Goal: Task Accomplishment & Management: Complete application form

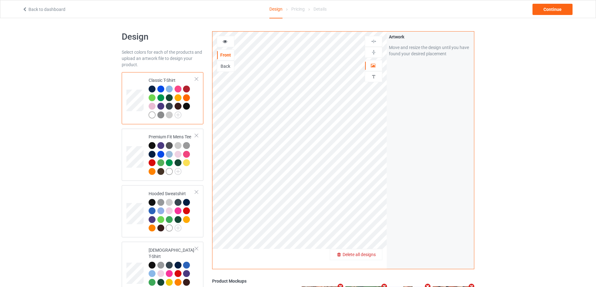
click at [373, 254] on span "Delete all designs" at bounding box center [359, 254] width 33 height 5
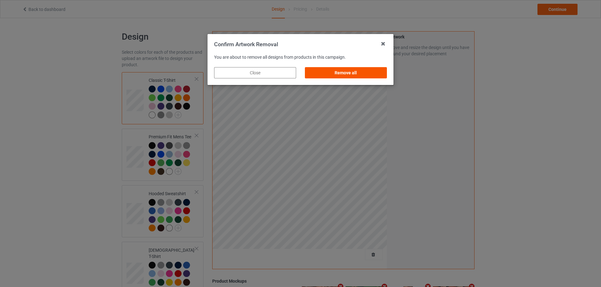
click at [364, 75] on div "Remove all" at bounding box center [346, 72] width 82 height 11
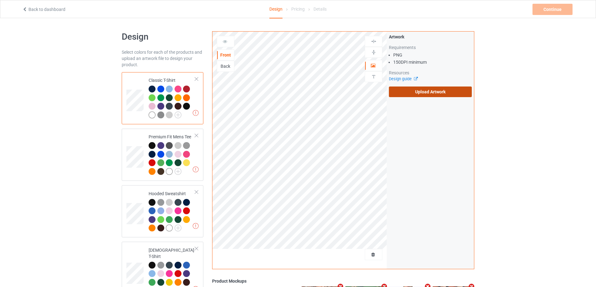
click at [418, 92] on label "Upload Artwork" at bounding box center [430, 92] width 83 height 11
click at [0, 0] on input "Upload Artwork" at bounding box center [0, 0] width 0 height 0
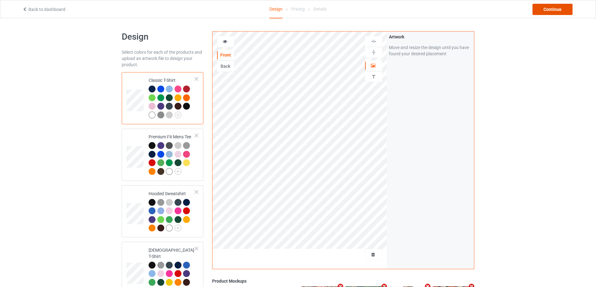
click at [560, 9] on div "Continue" at bounding box center [552, 9] width 40 height 11
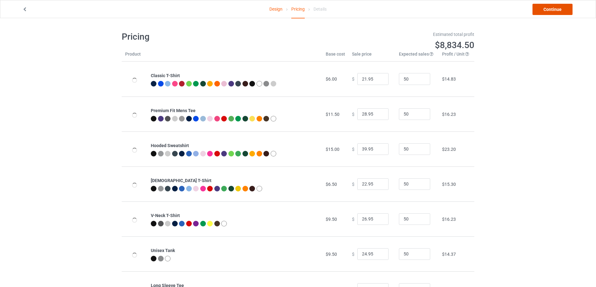
click at [560, 9] on link "Continue" at bounding box center [552, 9] width 40 height 11
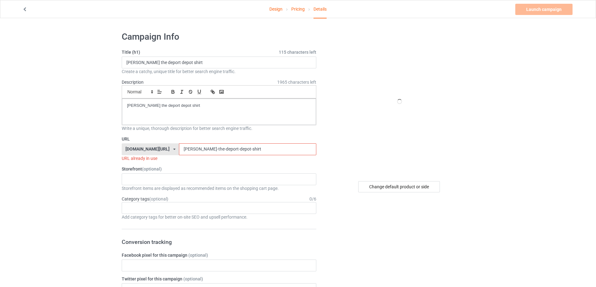
click at [289, 9] on icon at bounding box center [287, 10] width 4 height 4
click at [301, 9] on link "Pricing" at bounding box center [297, 9] width 13 height 18
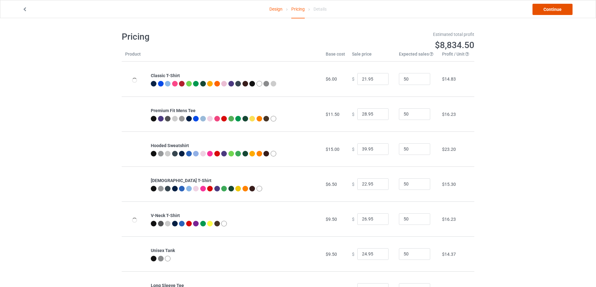
click at [550, 8] on link "Continue" at bounding box center [552, 9] width 40 height 11
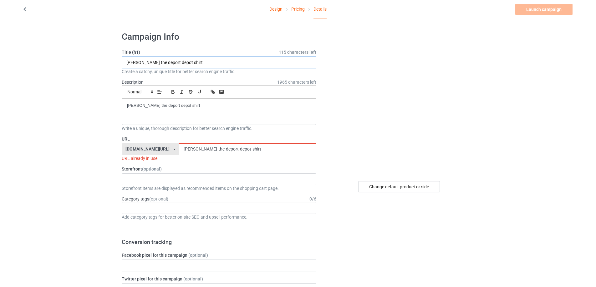
drag, startPoint x: 211, startPoint y: 63, endPoint x: 95, endPoint y: 67, distance: 116.1
paste input "Taco Salsa Dance Protes"
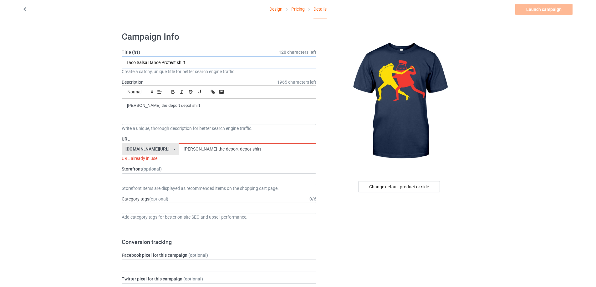
type input "Taco Salsa Dance Protest shirt"
drag, startPoint x: 207, startPoint y: 108, endPoint x: 82, endPoint y: 107, distance: 124.8
drag, startPoint x: 266, startPoint y: 143, endPoint x: 263, endPoint y: 146, distance: 4.4
click at [263, 146] on div "URL teechip.com/ teetrendus.com/ teechip.com/ 5cd2f964b197f721e1cad219 587d0d41…" at bounding box center [219, 149] width 195 height 26
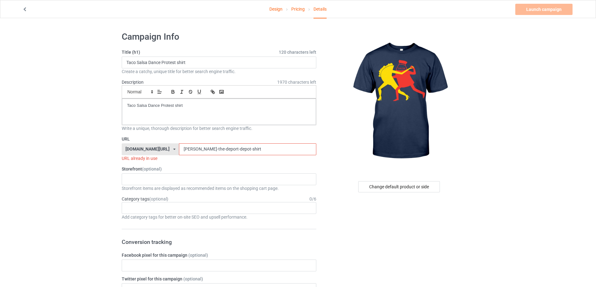
drag, startPoint x: 263, startPoint y: 146, endPoint x: 113, endPoint y: 145, distance: 150.1
paste input "taco-salsa-dance-protes"
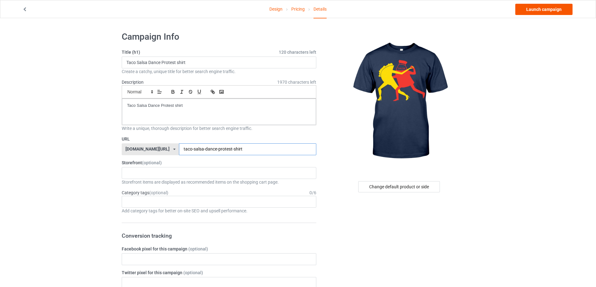
type input "taco-salsa-dance-protest-shirt"
click at [540, 11] on link "Launch campaign" at bounding box center [543, 9] width 57 height 11
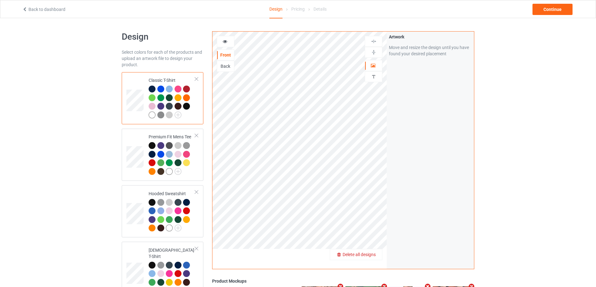
click at [370, 255] on span "Delete all designs" at bounding box center [359, 254] width 33 height 5
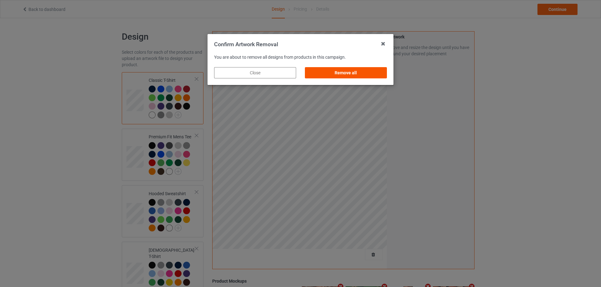
click at [370, 69] on div "Remove all" at bounding box center [346, 72] width 82 height 11
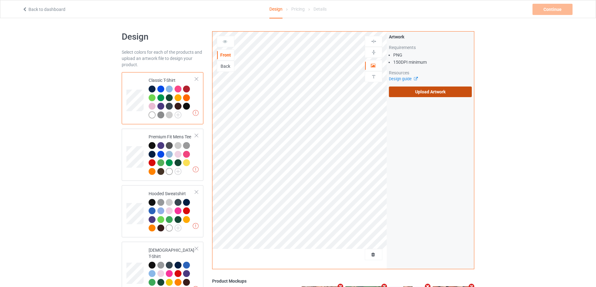
click at [431, 89] on label "Upload Artwork" at bounding box center [430, 92] width 83 height 11
click at [0, 0] on input "Upload Artwork" at bounding box center [0, 0] width 0 height 0
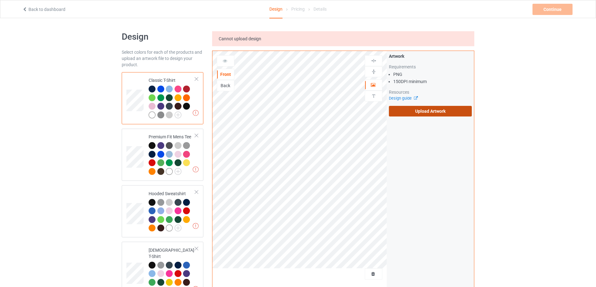
click at [408, 110] on label "Upload Artwork" at bounding box center [430, 111] width 83 height 11
click at [0, 0] on input "Upload Artwork" at bounding box center [0, 0] width 0 height 0
click at [50, 8] on link "Back to dashboard" at bounding box center [43, 9] width 43 height 5
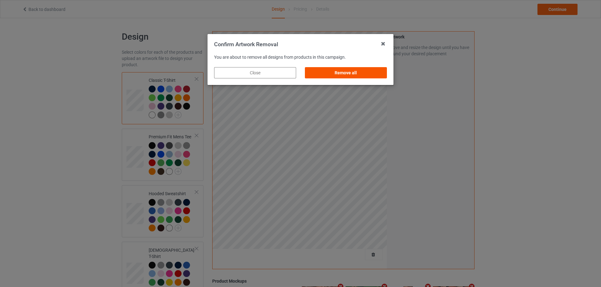
click at [383, 76] on div "Remove all" at bounding box center [346, 72] width 82 height 11
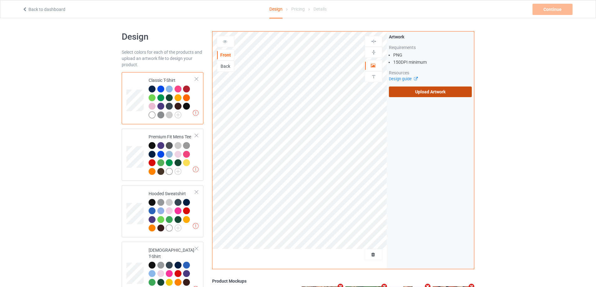
click at [414, 89] on label "Upload Artwork" at bounding box center [430, 92] width 83 height 11
click at [0, 0] on input "Upload Artwork" at bounding box center [0, 0] width 0 height 0
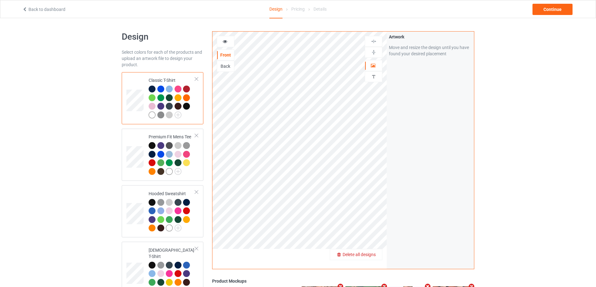
click at [377, 256] on div "Delete all designs" at bounding box center [356, 255] width 52 height 6
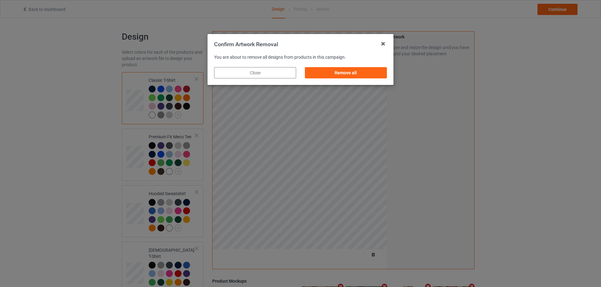
click at [375, 66] on div "Remove all" at bounding box center [345, 73] width 91 height 20
click at [375, 73] on div "Remove all" at bounding box center [346, 72] width 82 height 11
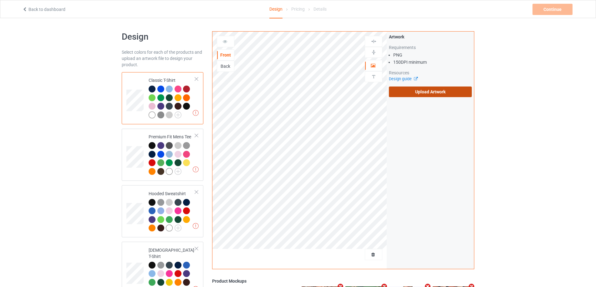
click at [432, 96] on label "Upload Artwork" at bounding box center [430, 92] width 83 height 11
click at [0, 0] on input "Upload Artwork" at bounding box center [0, 0] width 0 height 0
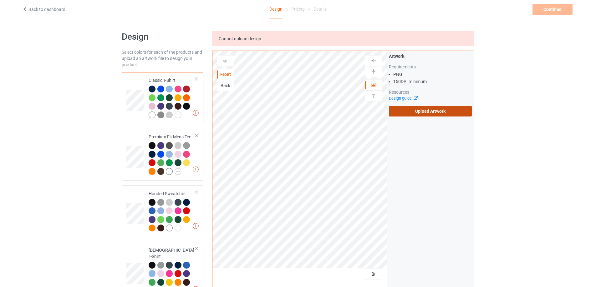
click at [411, 110] on label "Upload Artwork" at bounding box center [430, 111] width 83 height 11
click at [0, 0] on input "Upload Artwork" at bounding box center [0, 0] width 0 height 0
click at [430, 116] on label "Upload Artwork" at bounding box center [430, 111] width 83 height 11
click at [0, 0] on input "Upload Artwork" at bounding box center [0, 0] width 0 height 0
click at [410, 111] on label "Upload Artwork" at bounding box center [430, 111] width 83 height 11
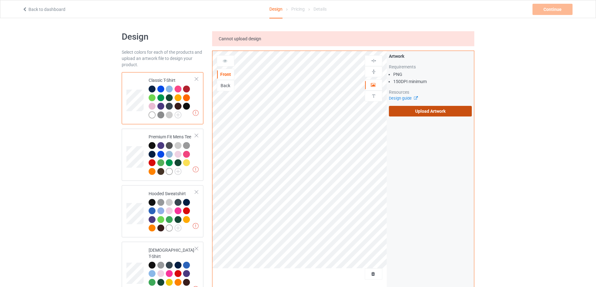
click at [0, 0] on input "Upload Artwork" at bounding box center [0, 0] width 0 height 0
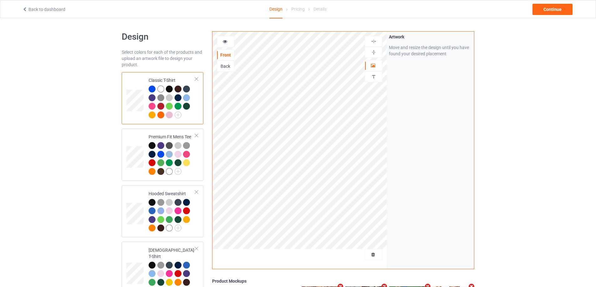
click at [373, 251] on div at bounding box center [374, 254] width 18 height 11
click at [372, 253] on span "Delete all designs" at bounding box center [359, 254] width 33 height 5
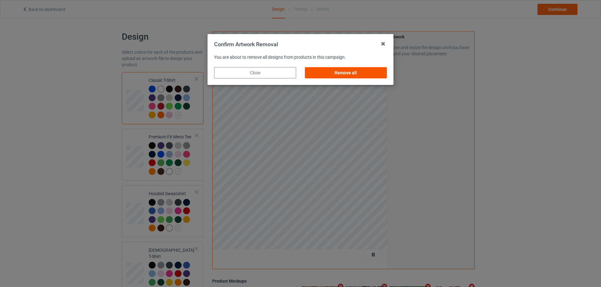
click at [369, 74] on div "Remove all" at bounding box center [346, 72] width 82 height 11
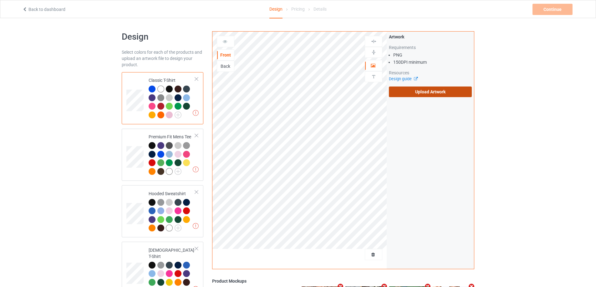
click at [430, 90] on label "Upload Artwork" at bounding box center [430, 92] width 83 height 11
click at [0, 0] on input "Upload Artwork" at bounding box center [0, 0] width 0 height 0
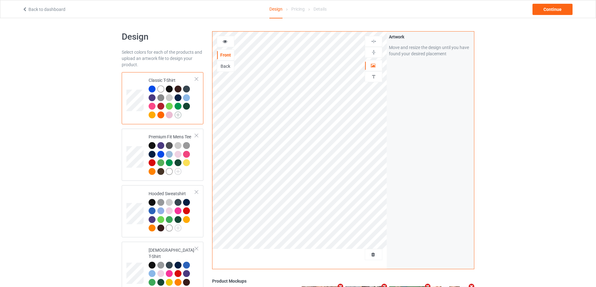
click at [178, 116] on img at bounding box center [178, 115] width 7 height 7
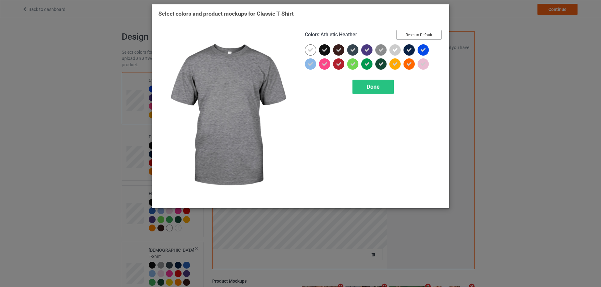
click at [423, 36] on button "Reset to Default" at bounding box center [418, 35] width 45 height 10
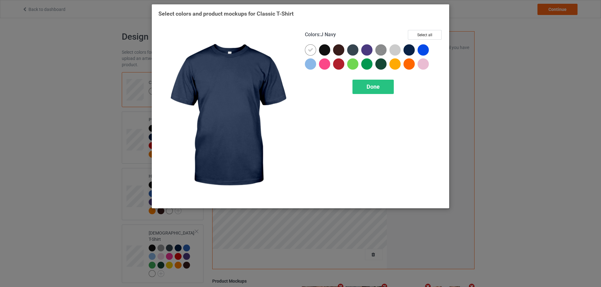
drag, startPoint x: 409, startPoint y: 48, endPoint x: 373, endPoint y: 49, distance: 35.0
click at [409, 48] on div at bounding box center [408, 49] width 11 height 11
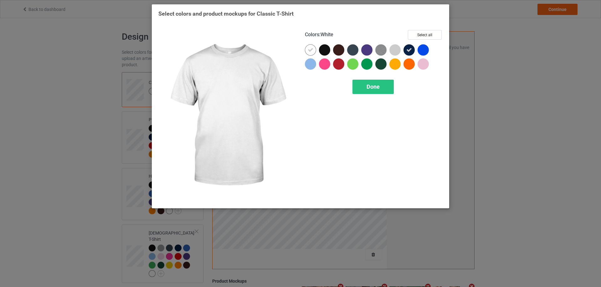
click at [312, 49] on icon at bounding box center [310, 50] width 6 height 6
click at [312, 49] on div at bounding box center [310, 49] width 11 height 11
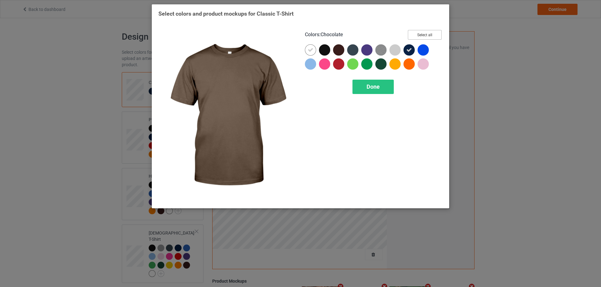
click at [435, 33] on button "Select all" at bounding box center [425, 35] width 34 height 10
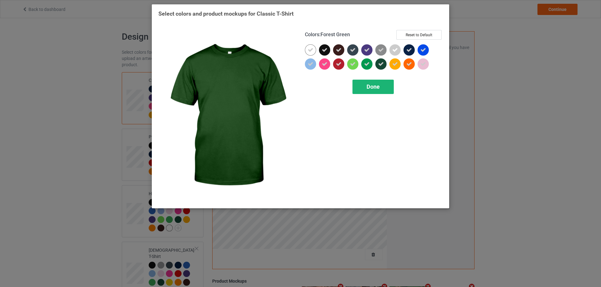
click at [381, 89] on div "Done" at bounding box center [372, 87] width 41 height 14
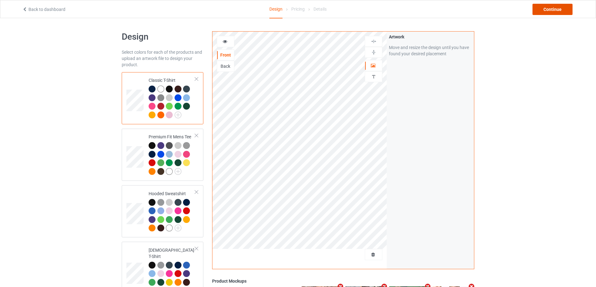
click at [552, 9] on div "Continue" at bounding box center [552, 9] width 40 height 11
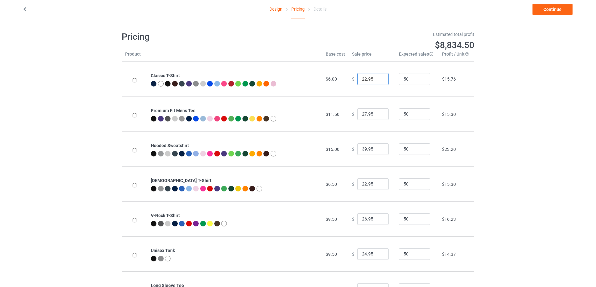
click at [363, 82] on input "22.95" at bounding box center [372, 79] width 31 height 12
type input "21.95"
click at [550, 9] on link "Continue" at bounding box center [552, 9] width 40 height 11
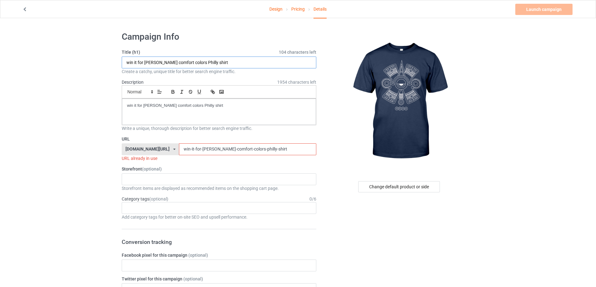
drag, startPoint x: 110, startPoint y: 51, endPoint x: 71, endPoint y: 54, distance: 38.9
paste input "Top Ollin"
type input "Top Ollin shirt"
drag, startPoint x: 213, startPoint y: 111, endPoint x: 64, endPoint y: 115, distance: 149.6
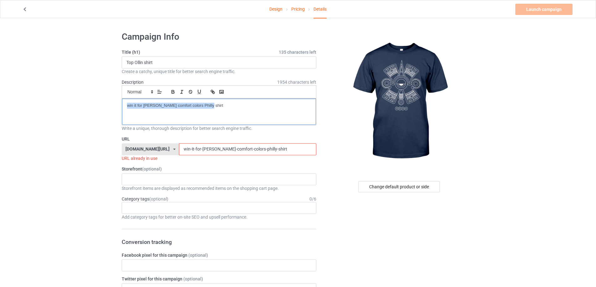
drag, startPoint x: 265, startPoint y: 150, endPoint x: 42, endPoint y: 146, distance: 223.0
paste input "Top Ollin"
click at [179, 150] on input "Top Ollin shirt" at bounding box center [247, 150] width 137 height 12
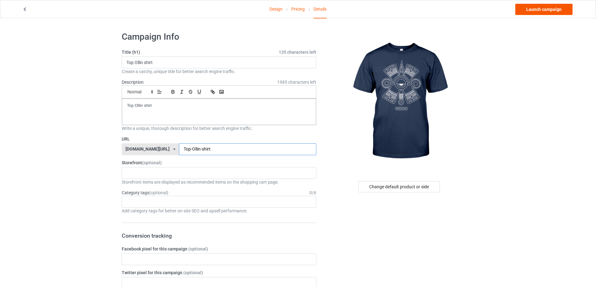
type input "Top-Ollin-shirt"
click at [541, 8] on link "Launch campaign" at bounding box center [543, 9] width 57 height 11
